Goal: Transaction & Acquisition: Purchase product/service

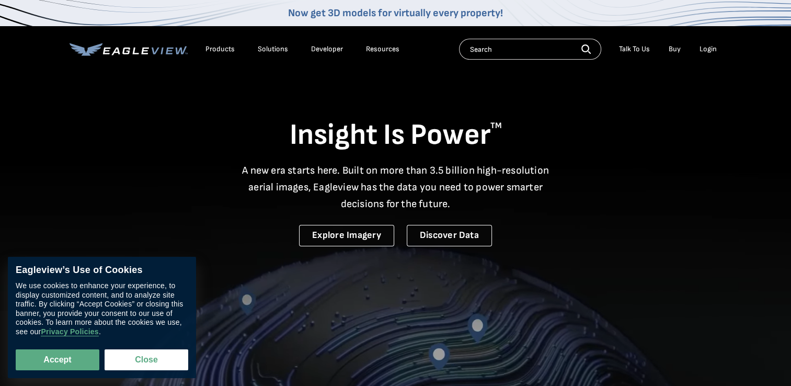
click at [710, 50] on div "Login" at bounding box center [708, 48] width 17 height 9
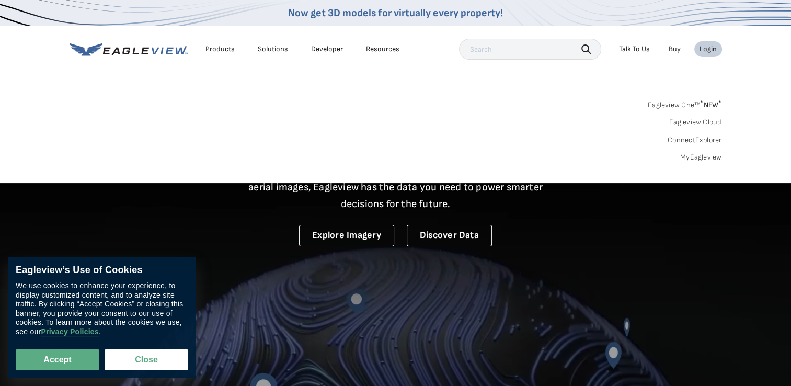
click at [711, 48] on div "Login" at bounding box center [708, 48] width 17 height 9
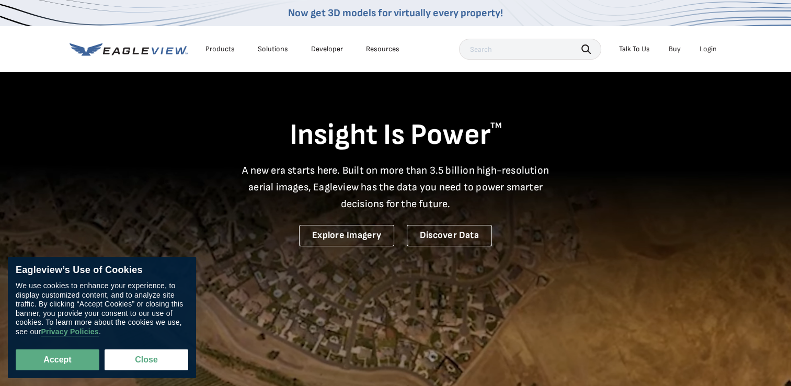
click at [713, 49] on div "Login" at bounding box center [708, 48] width 17 height 9
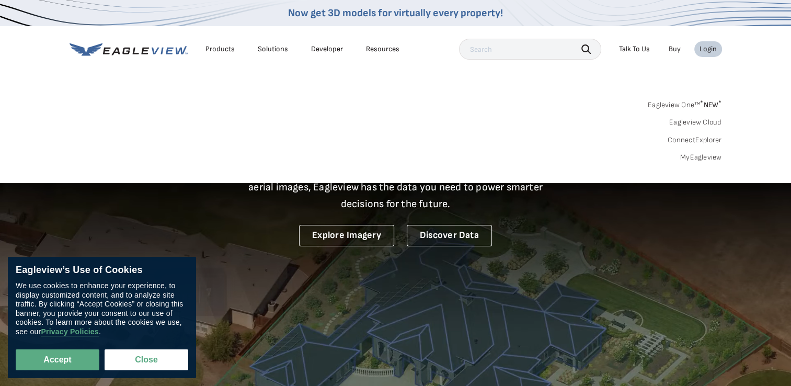
click at [711, 156] on link "MyEagleview" at bounding box center [701, 157] width 42 height 9
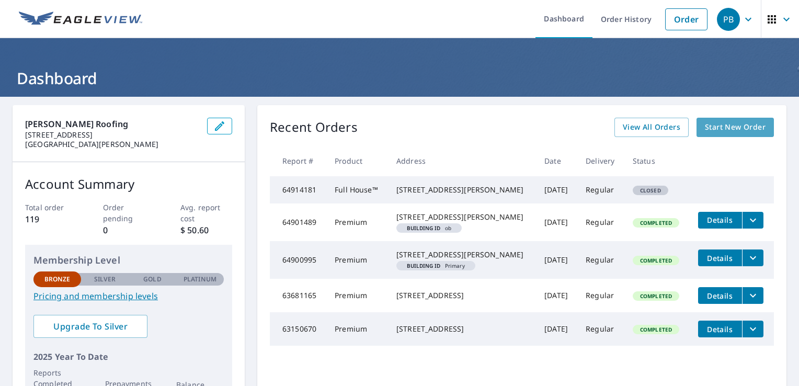
click at [713, 123] on span "Start New Order" at bounding box center [735, 127] width 61 height 13
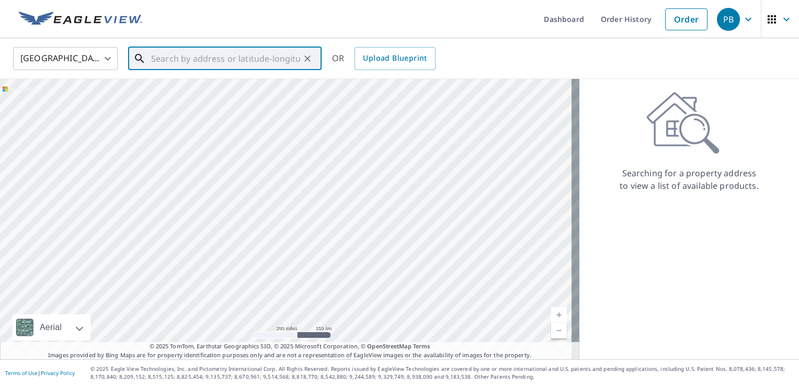
click at [213, 60] on input "text" at bounding box center [225, 58] width 149 height 29
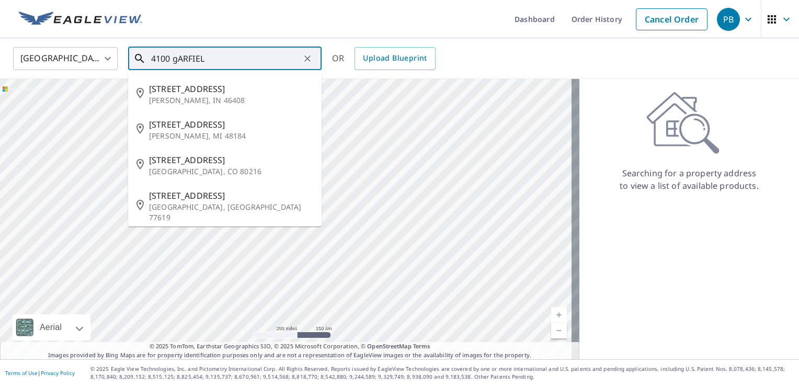
type input "4100 gARFIELD"
click at [308, 58] on icon "Clear" at bounding box center [307, 58] width 6 height 6
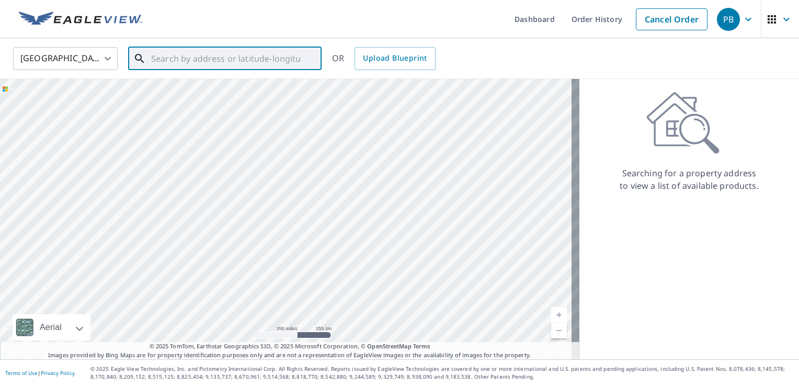
click at [275, 60] on input "text" at bounding box center [225, 58] width 149 height 29
click at [201, 61] on input "text" at bounding box center [225, 58] width 149 height 29
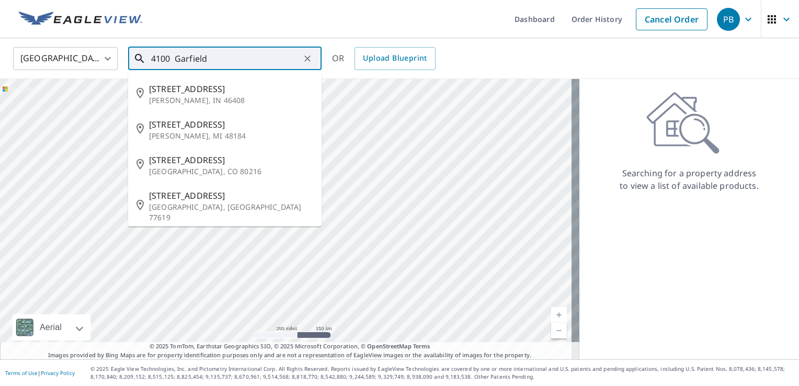
click at [220, 201] on span "4100 Garfield Ave" at bounding box center [231, 195] width 164 height 13
type input "4100 Garfield Ave Groves, TX 77619"
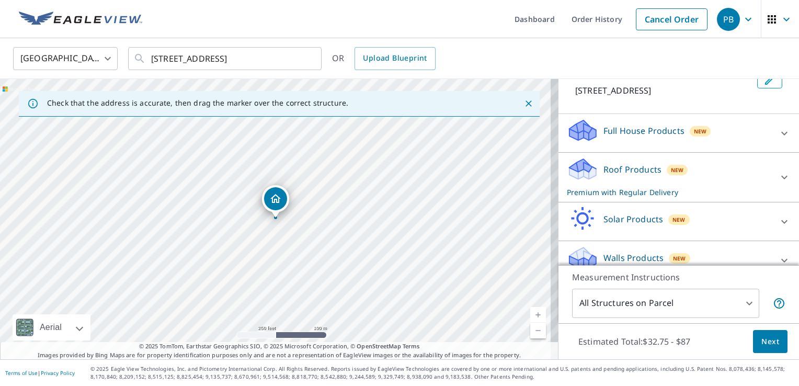
scroll to position [75, 0]
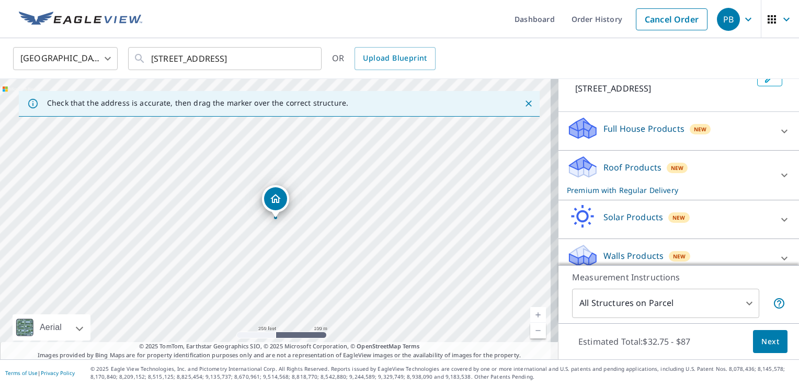
click at [778, 174] on icon at bounding box center [784, 175] width 13 height 13
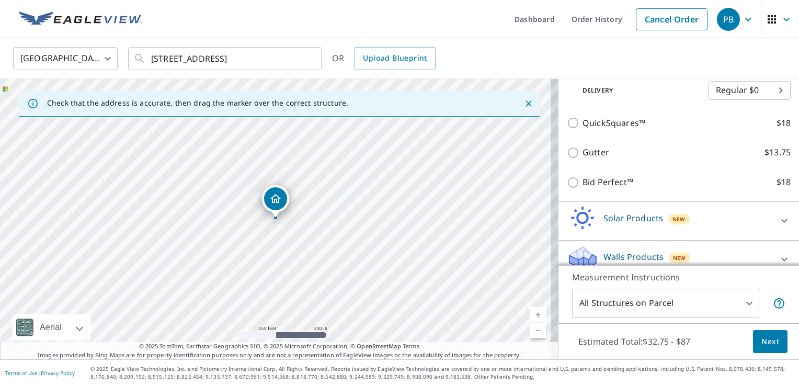
scroll to position [217, 0]
click at [762, 344] on span "Next" at bounding box center [771, 341] width 18 height 13
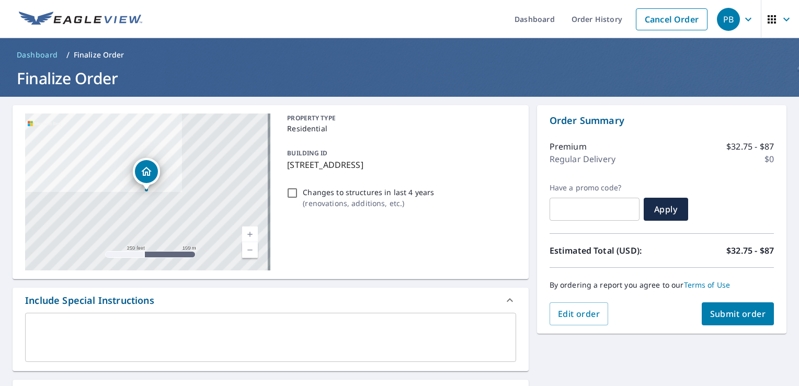
click at [733, 313] on span "Submit order" at bounding box center [738, 314] width 56 height 12
